Goal: Task Accomplishment & Management: Manage account settings

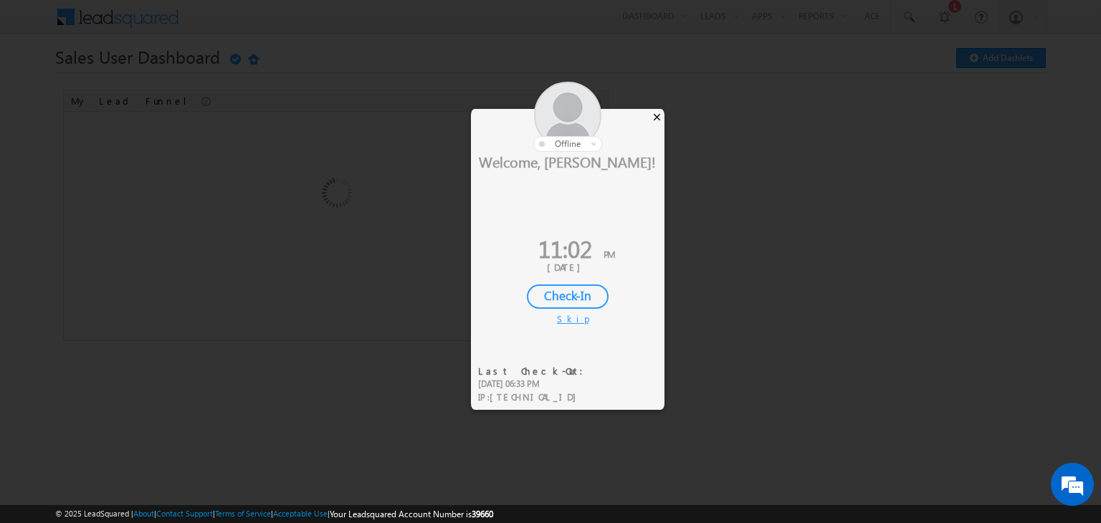
click at [661, 115] on div "×" at bounding box center [657, 117] width 15 height 16
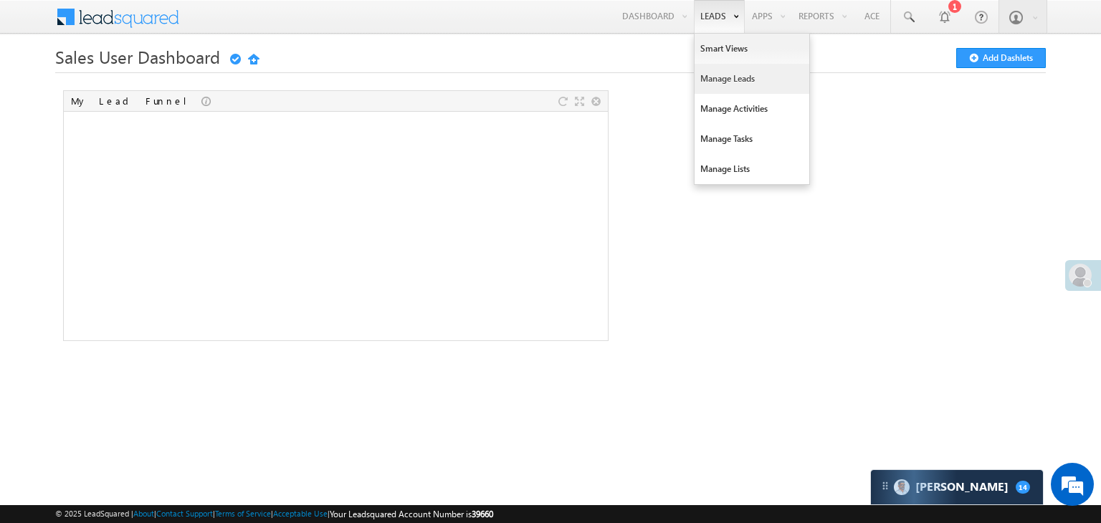
click at [718, 75] on link "Manage Leads" at bounding box center [752, 79] width 115 height 30
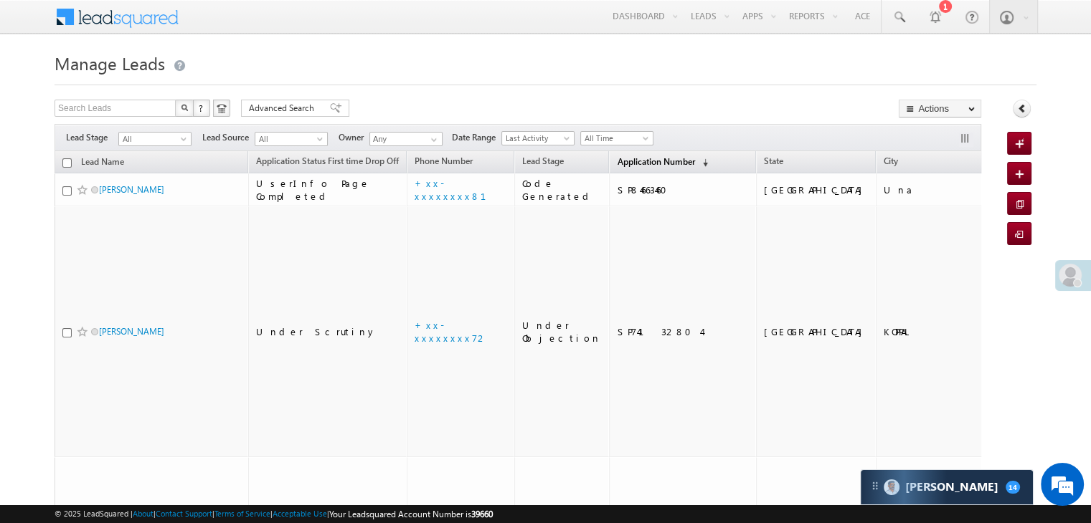
click at [617, 161] on span "Application Number" at bounding box center [655, 161] width 77 height 11
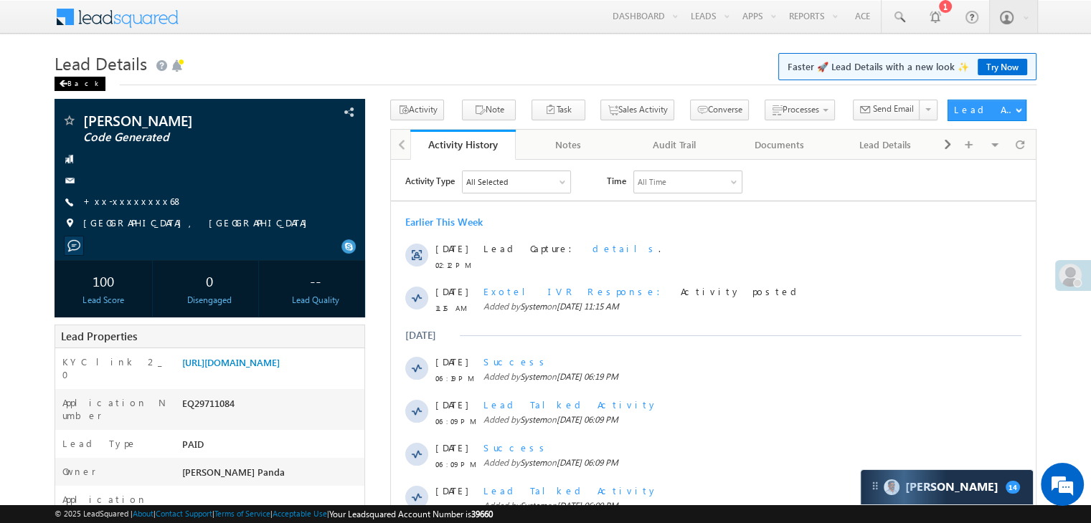
click at [73, 82] on div "Back" at bounding box center [79, 84] width 51 height 14
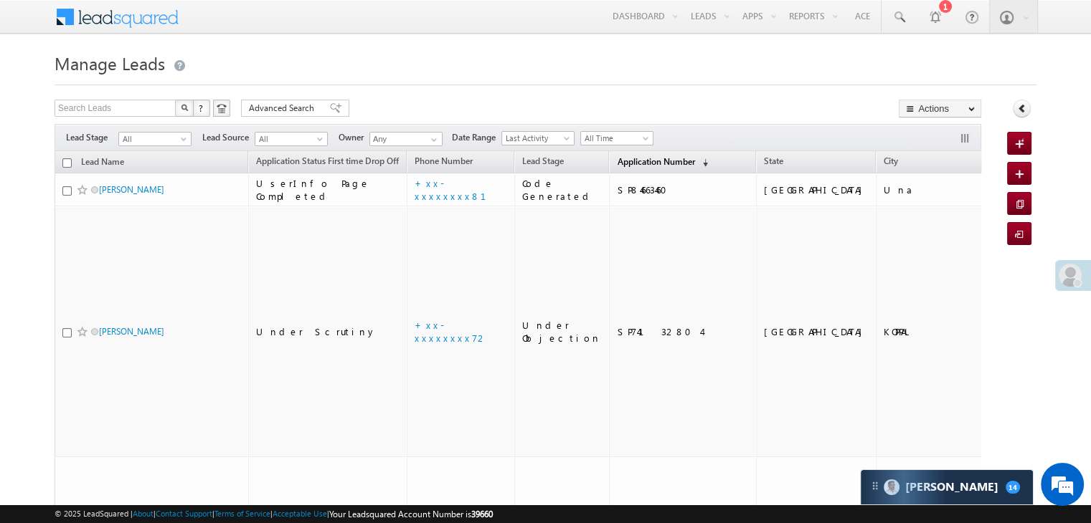
click at [617, 160] on span "Application Number" at bounding box center [655, 161] width 77 height 11
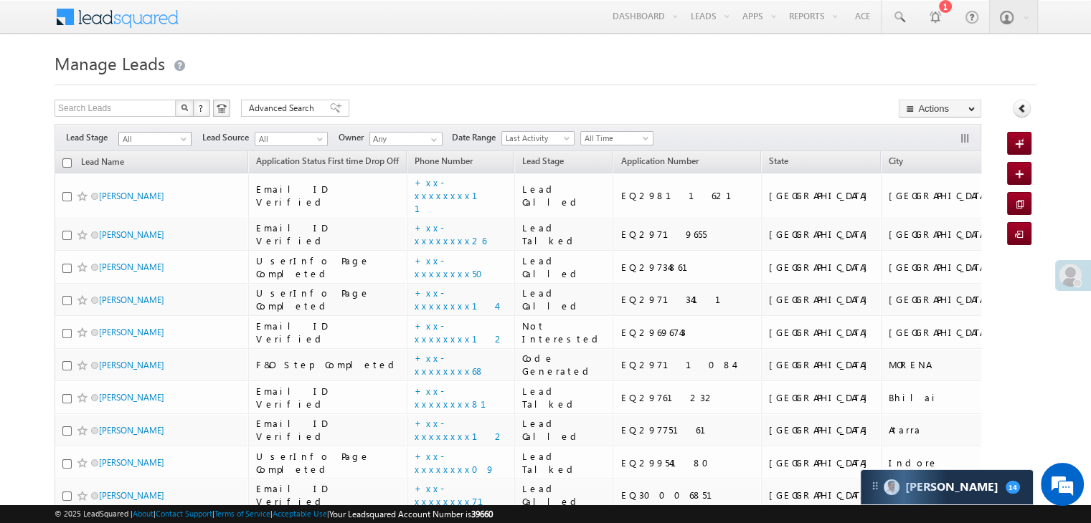
click at [181, 141] on span at bounding box center [184, 141] width 11 height 11
click at [159, 167] on link "Lead Generated" at bounding box center [155, 169] width 72 height 13
